Goal: Information Seeking & Learning: Learn about a topic

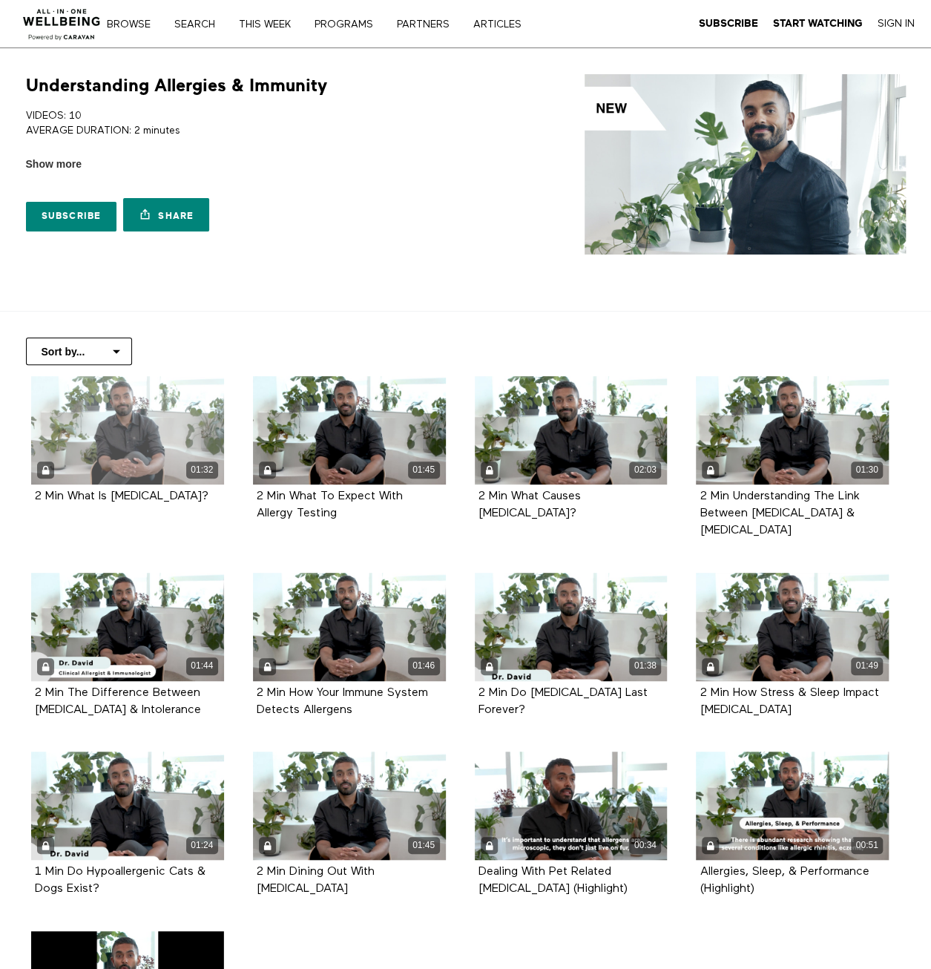
click at [107, 426] on div "01:32" at bounding box center [127, 430] width 193 height 108
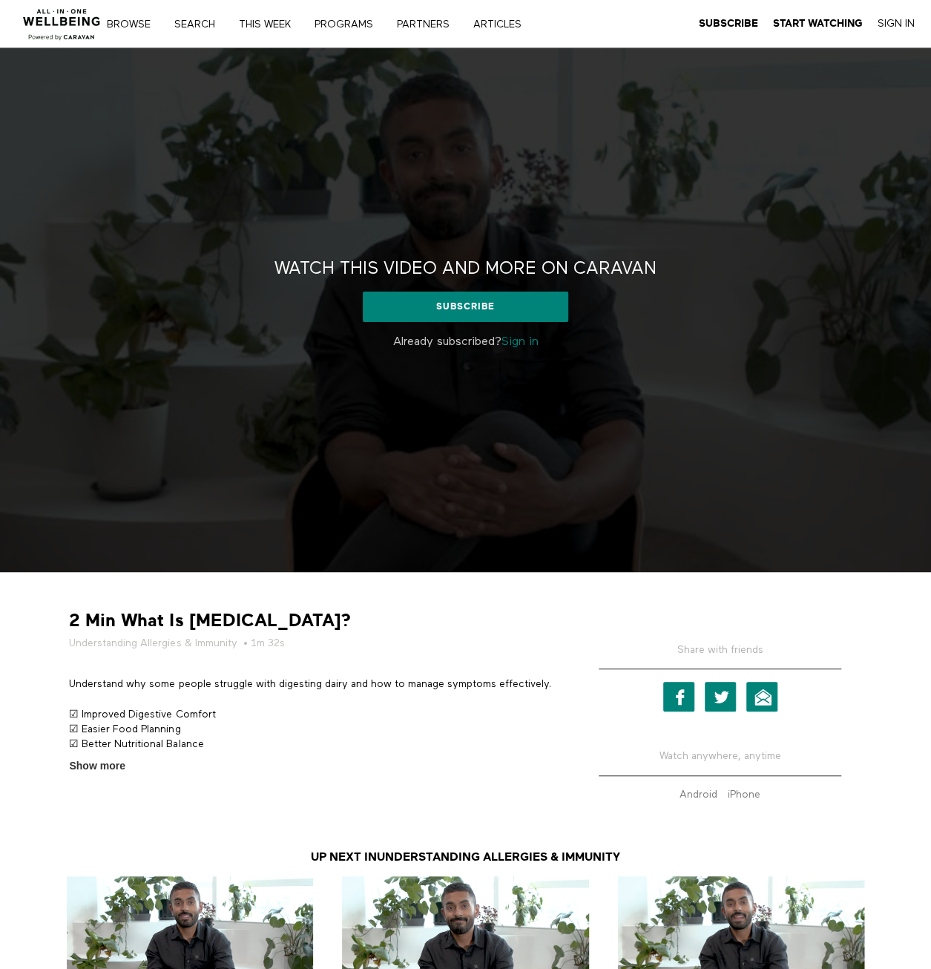
click at [521, 341] on link "Sign in" at bounding box center [519, 342] width 37 height 12
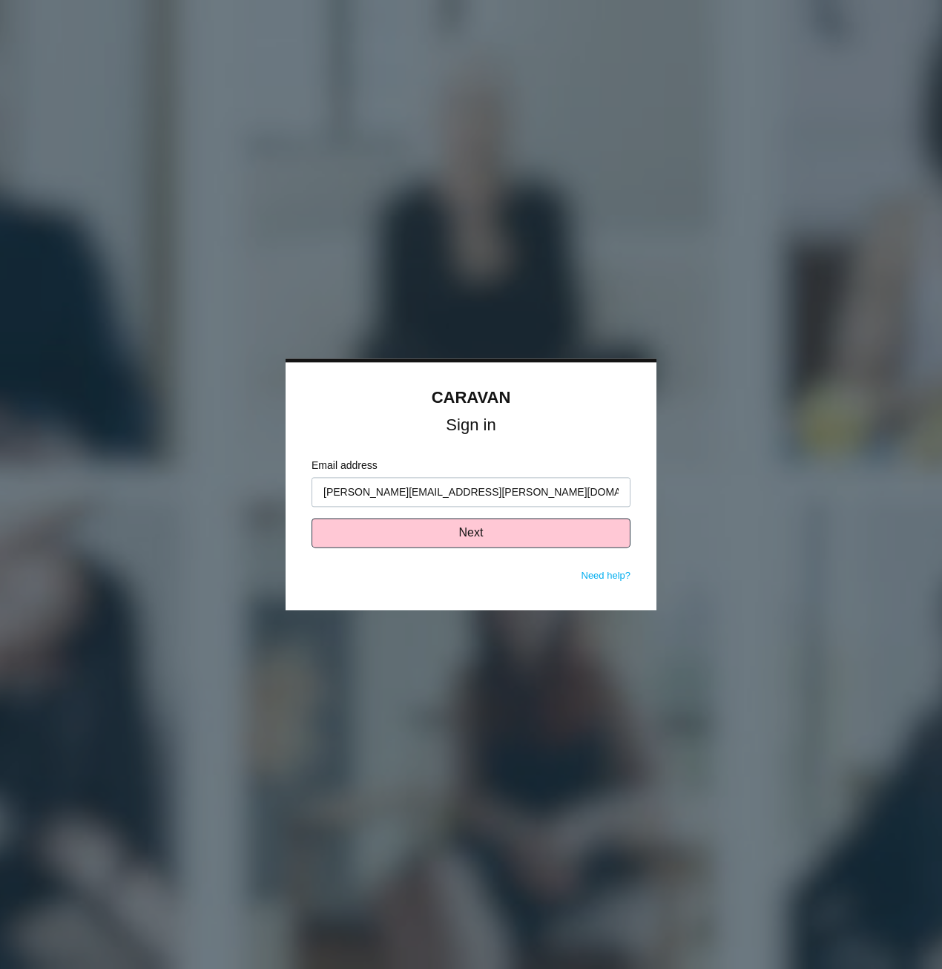
type input "[PERSON_NAME][EMAIL_ADDRESS][PERSON_NAME][DOMAIN_NAME]"
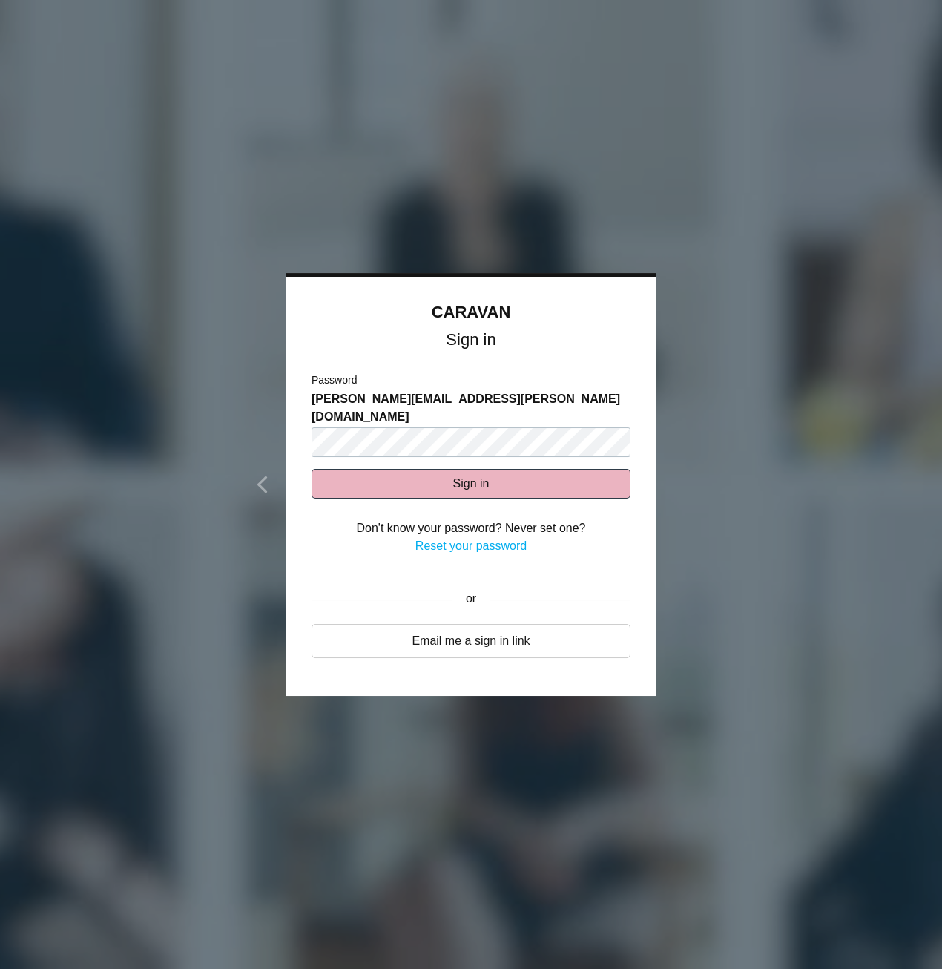
click at [485, 469] on button "Sign in" at bounding box center [470, 484] width 319 height 30
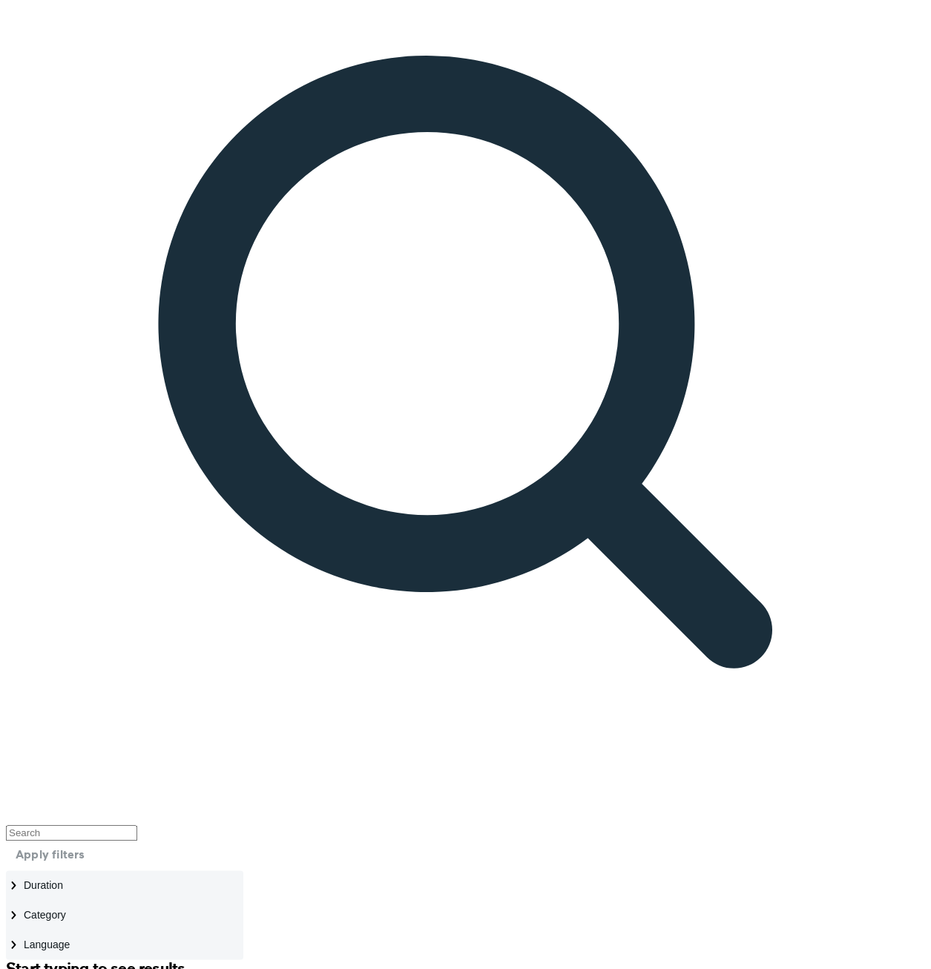
scroll to position [236, 0]
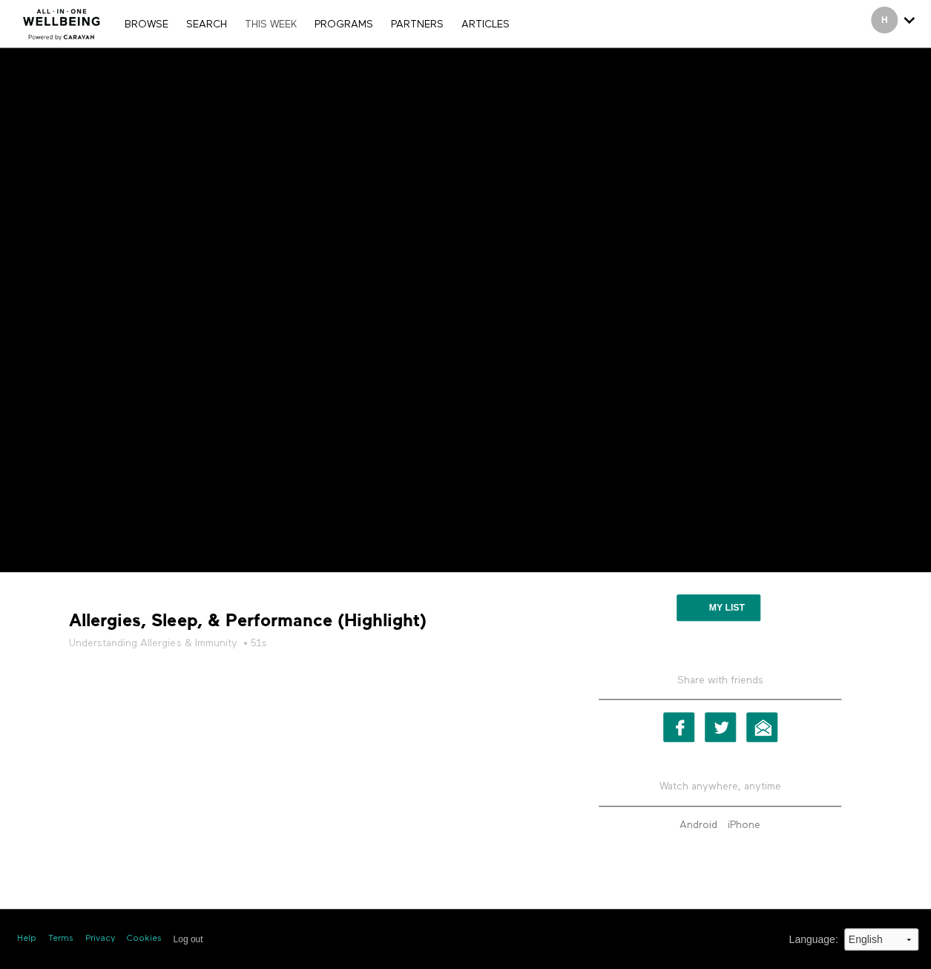
click at [261, 27] on link "THIS WEEK" at bounding box center [270, 24] width 67 height 10
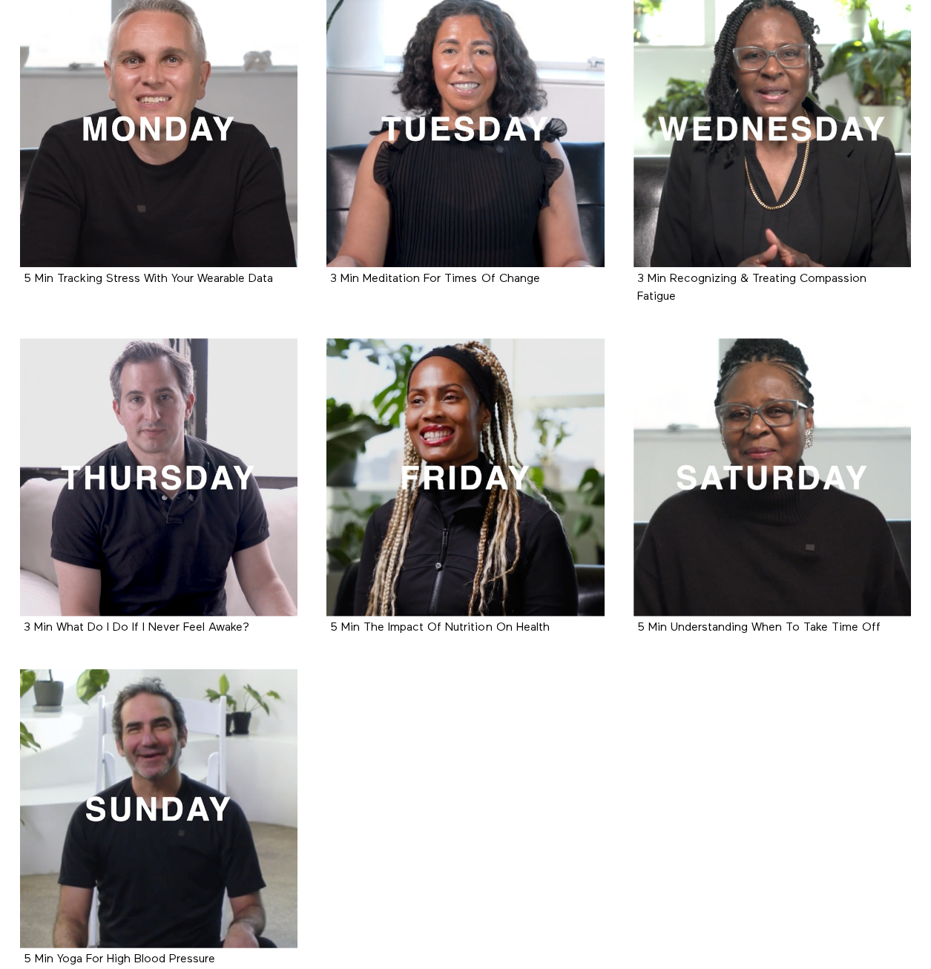
scroll to position [371, 0]
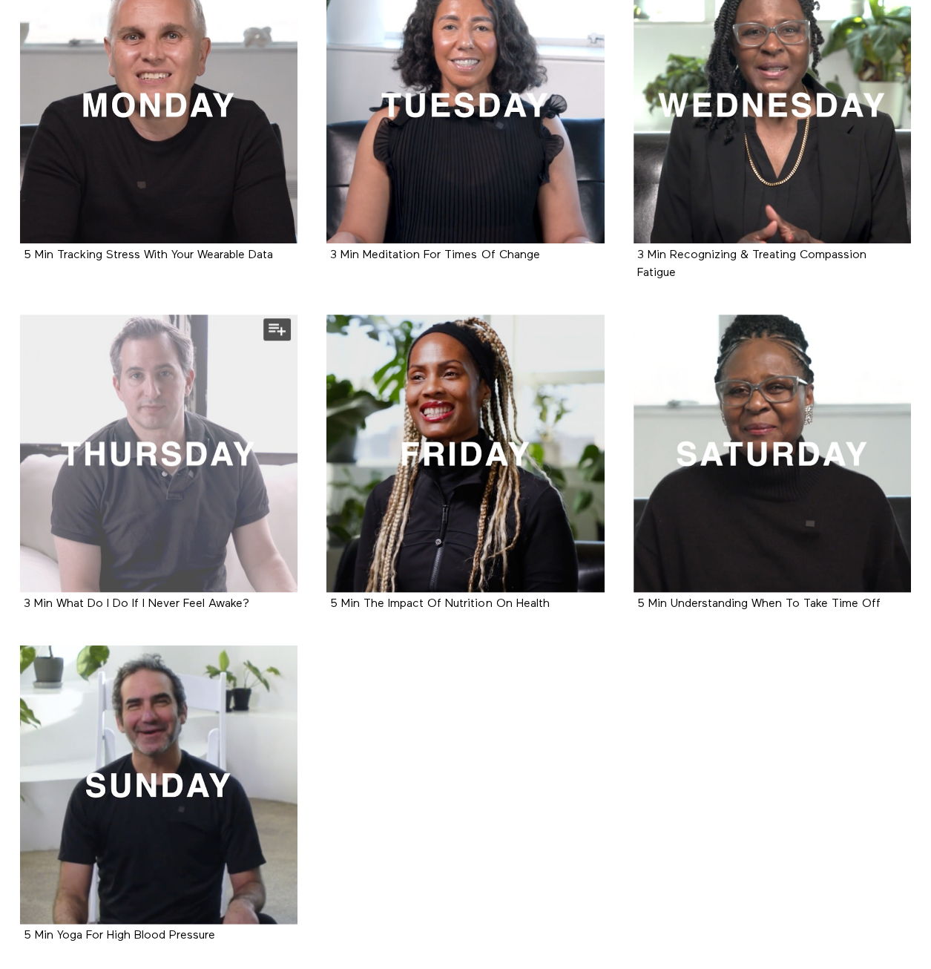
click at [169, 478] on div at bounding box center [158, 452] width 277 height 277
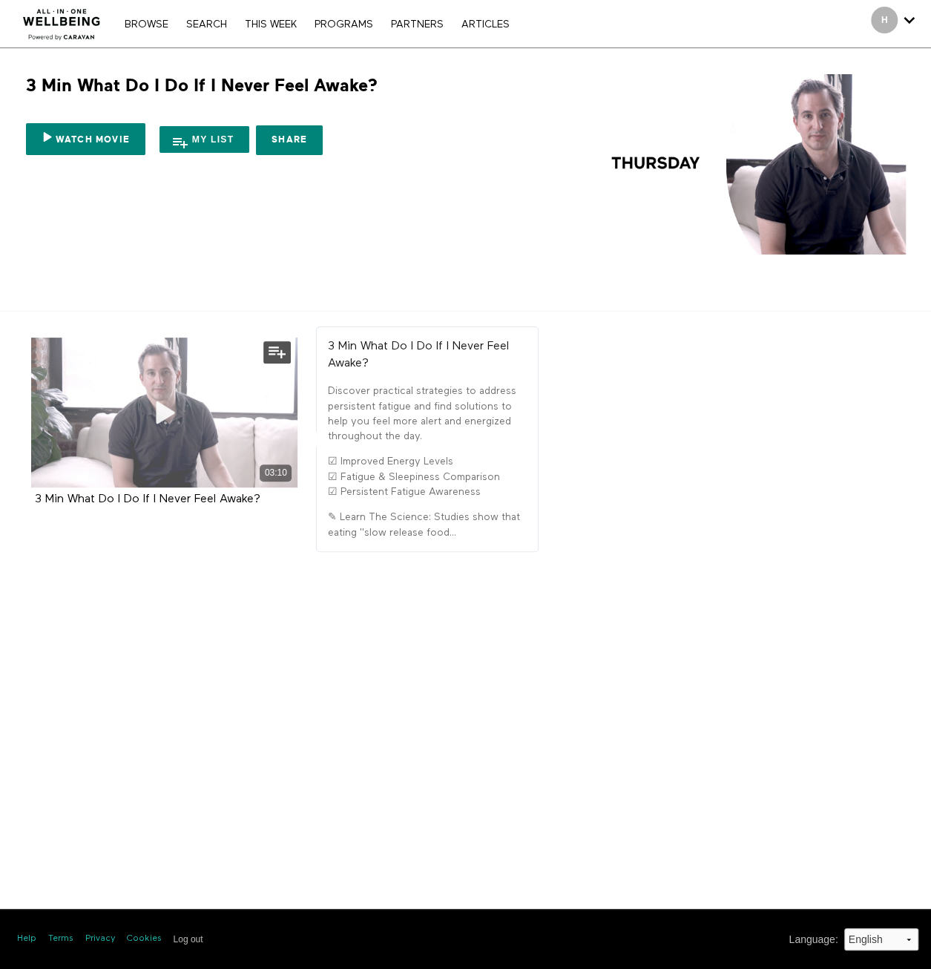
click at [156, 412] on icon at bounding box center [164, 413] width 44 height 26
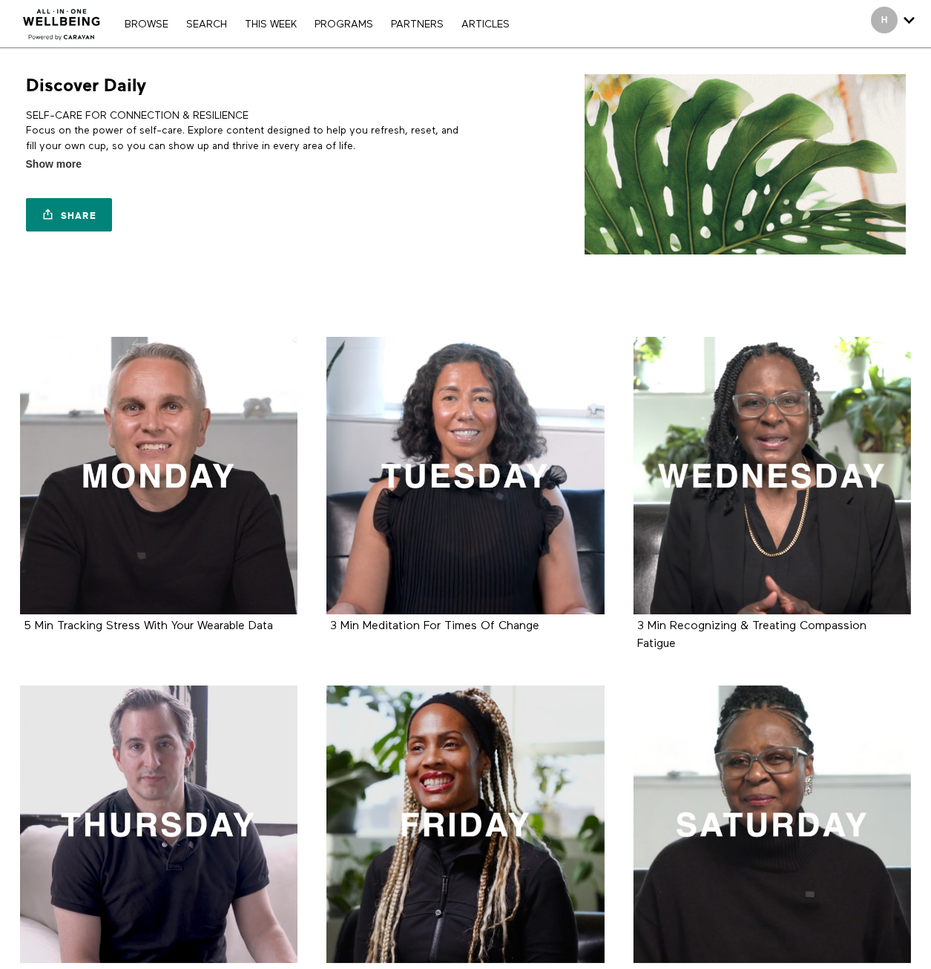
scroll to position [371, 0]
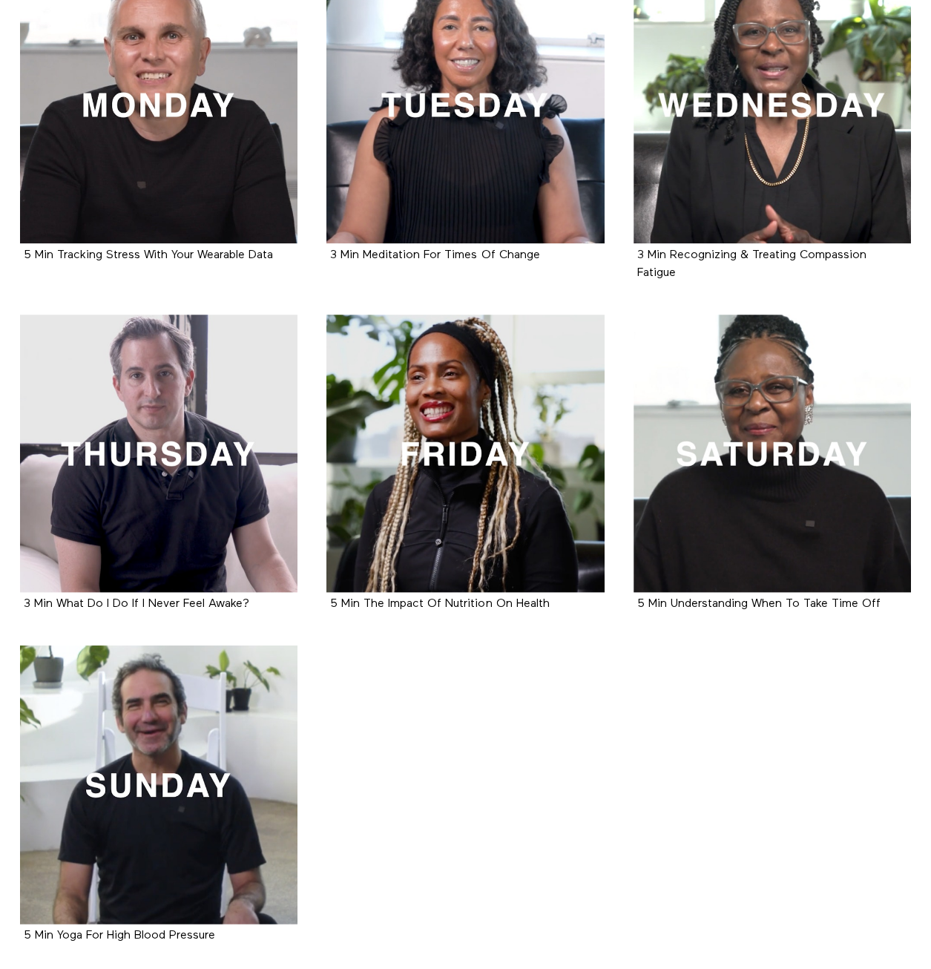
click at [696, 760] on ul "5 Min Tracking Stress With Your Wearable Data Movie 3 Min Meditation For Times …" at bounding box center [466, 471] width 920 height 1011
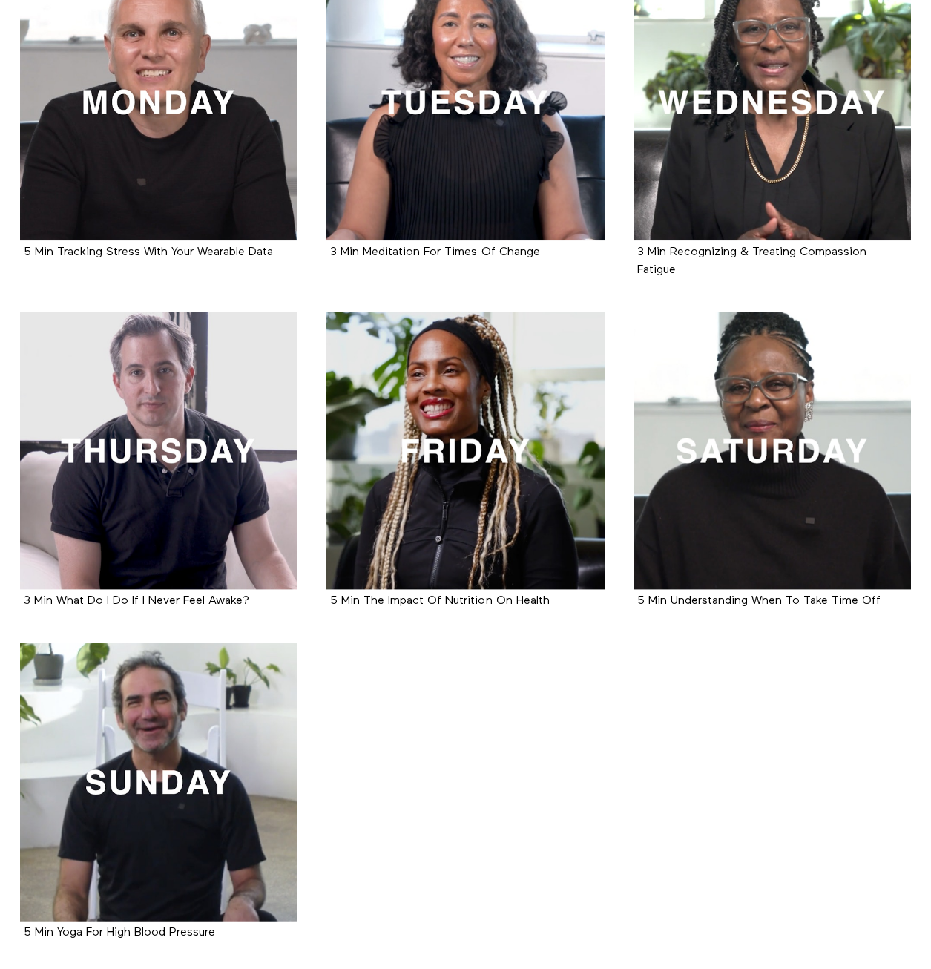
scroll to position [341, 0]
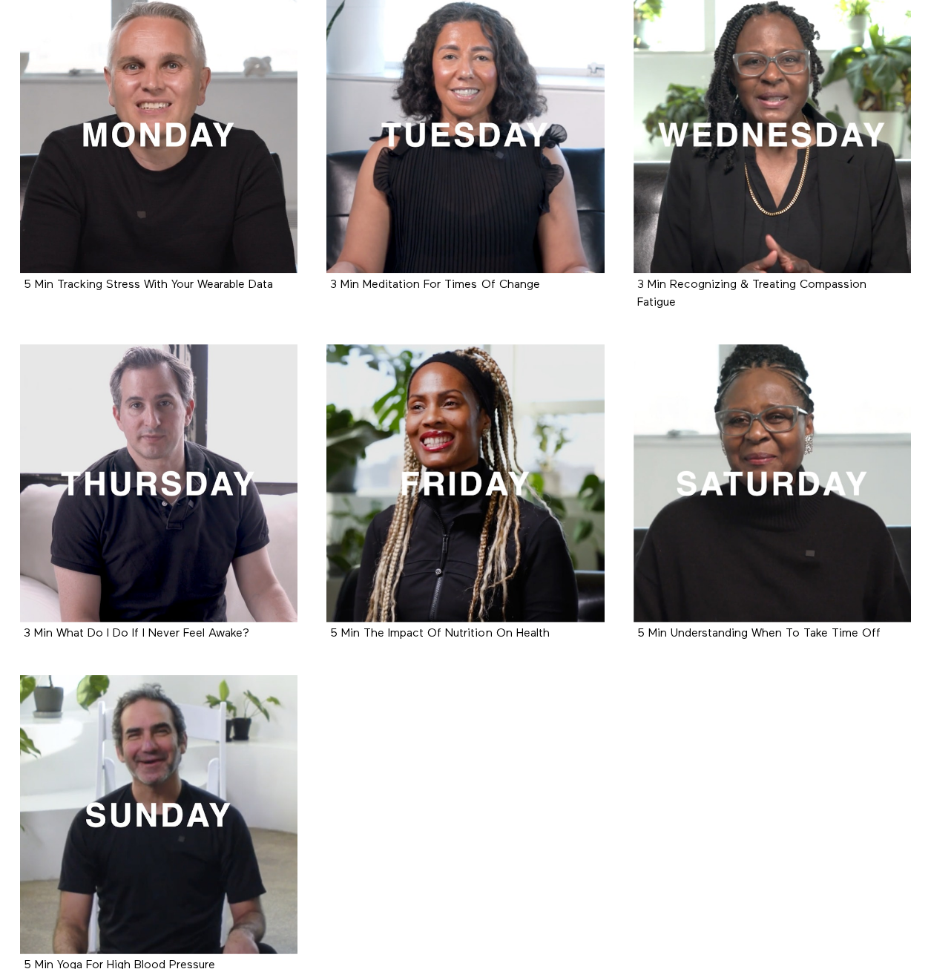
click at [626, 771] on ul "5 Min Tracking Stress With Your Wearable Data Movie 3 Min Meditation For Times …" at bounding box center [466, 501] width 920 height 1011
